Goal: Transaction & Acquisition: Book appointment/travel/reservation

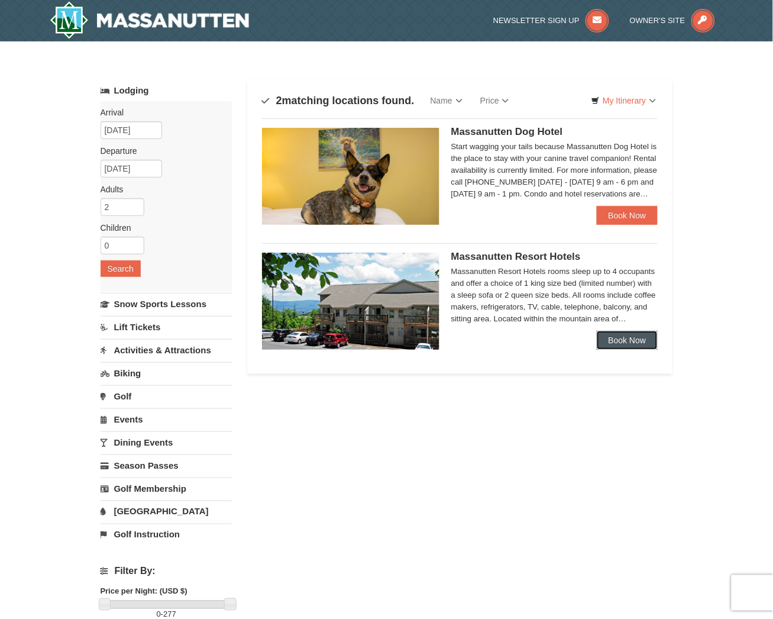
click at [655, 341] on link "Book Now" at bounding box center [628, 340] width 62 height 19
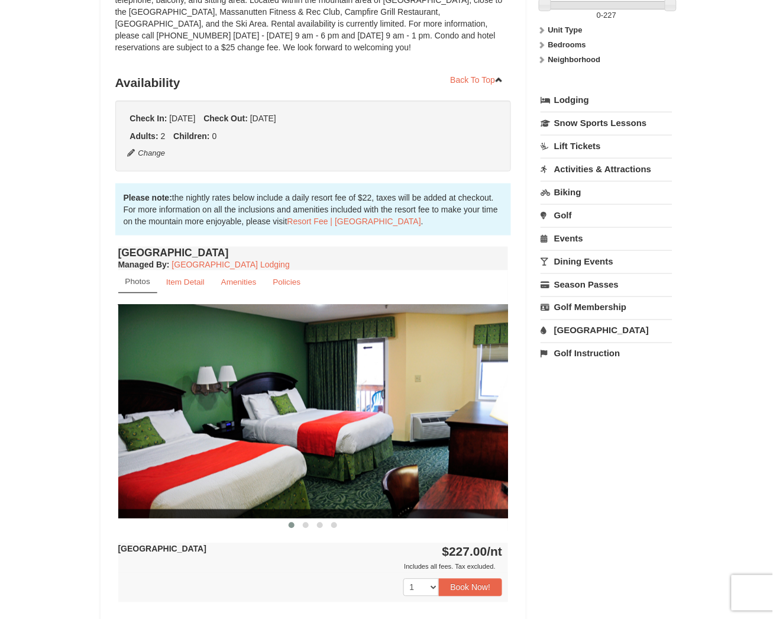
scroll to position [263, 0]
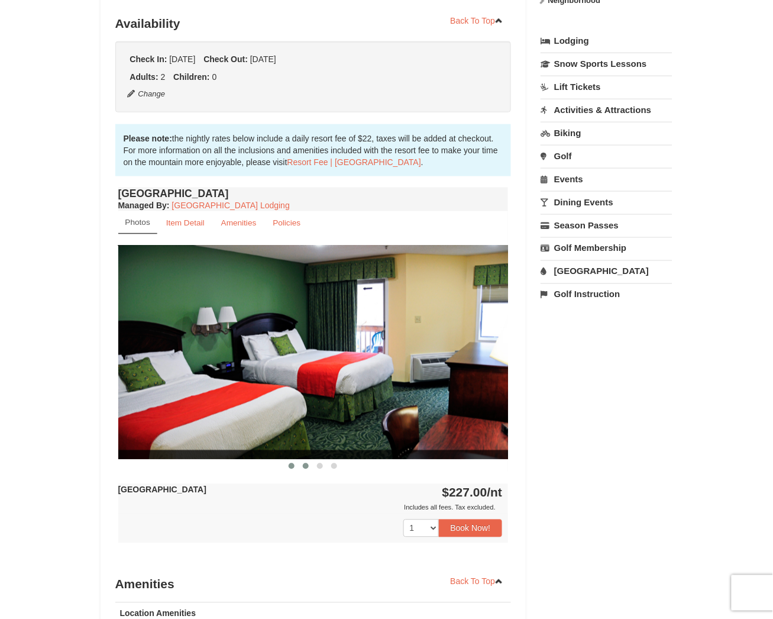
click at [305, 467] on span at bounding box center [306, 466] width 6 height 6
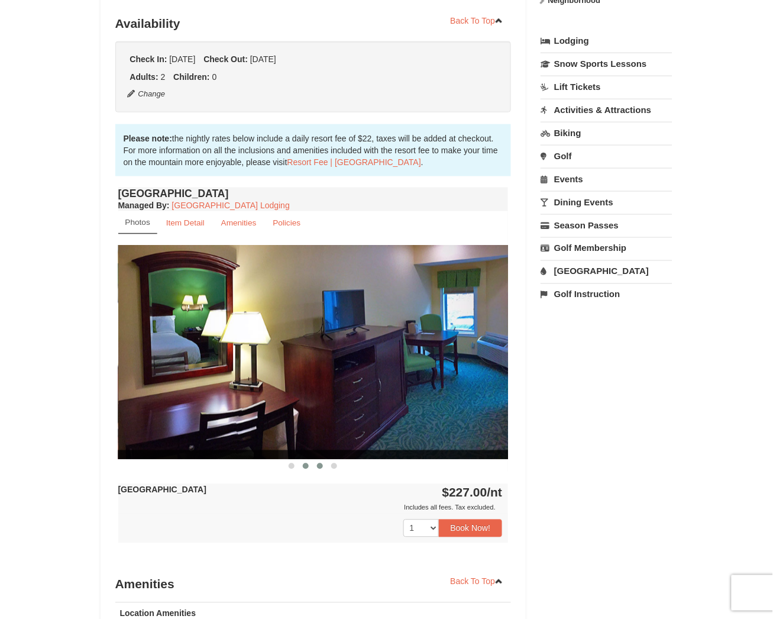
click at [319, 466] on span at bounding box center [320, 466] width 6 height 6
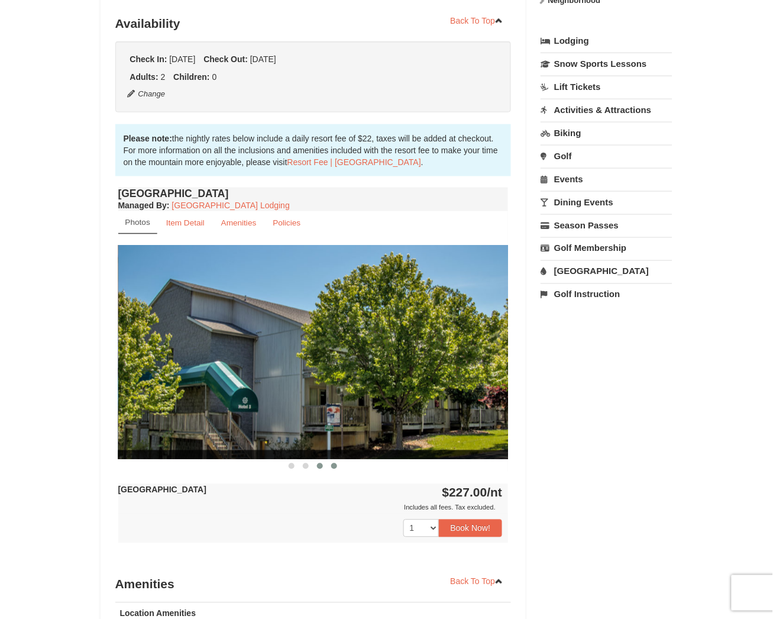
click at [338, 467] on button at bounding box center [334, 466] width 14 height 12
